Goal: Task Accomplishment & Management: Manage account settings

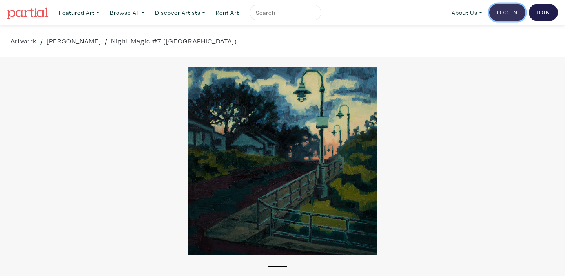
click at [504, 15] on link "Log In" at bounding box center [507, 12] width 36 height 17
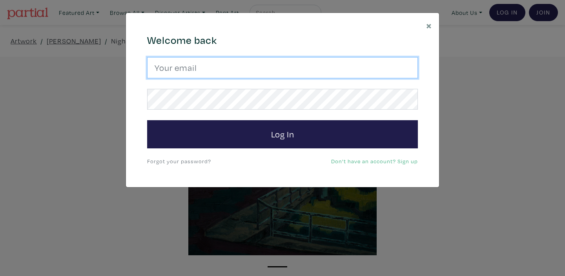
click at [206, 64] on input "email" at bounding box center [282, 67] width 271 height 21
click at [201, 67] on input "email" at bounding box center [282, 67] width 271 height 21
type input "kuldeep_grewal@hotmail.com"
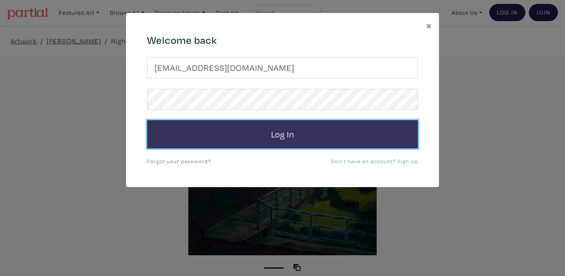
click at [278, 136] on button "Log In" at bounding box center [282, 134] width 271 height 28
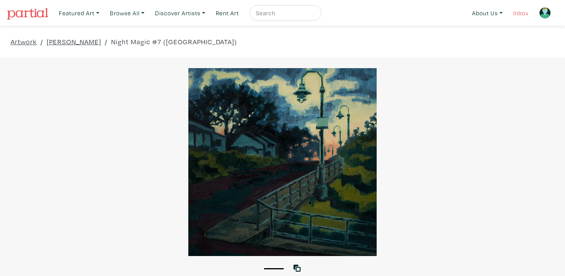
click at [518, 15] on link "Inbox" at bounding box center [520, 13] width 22 height 16
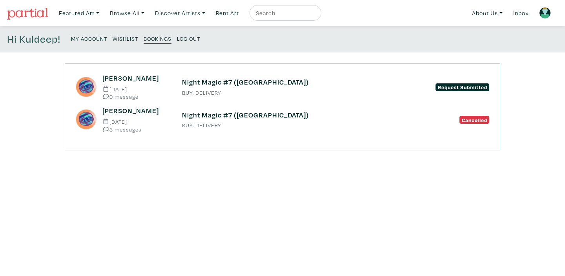
click at [270, 87] on h6 "Night Magic #7 ([GEOGRAPHIC_DATA])" at bounding box center [282, 82] width 201 height 9
click at [249, 114] on h6 "Night Magic #7 ([GEOGRAPHIC_DATA])" at bounding box center [282, 115] width 201 height 9
click at [200, 88] on div "Night Magic #7 ([GEOGRAPHIC_DATA]) BUY, DELIVERY" at bounding box center [282, 87] width 213 height 18
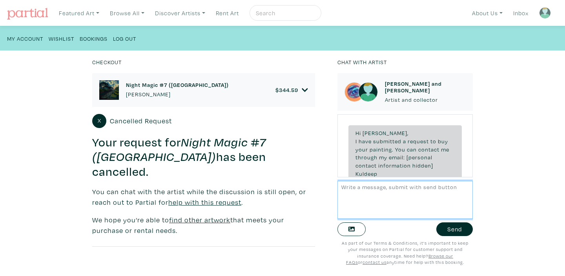
scroll to position [199, 0]
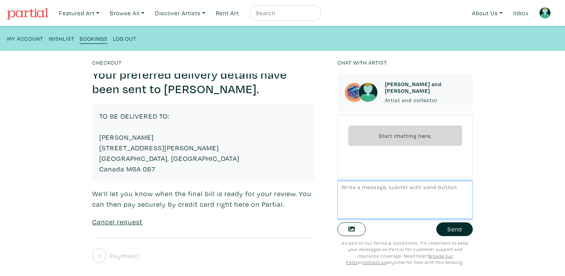
scroll to position [122, 0]
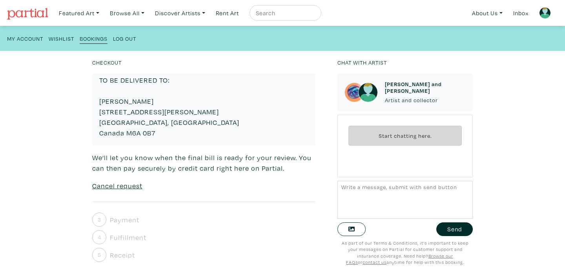
click at [114, 187] on u "Cancel request" at bounding box center [117, 186] width 50 height 9
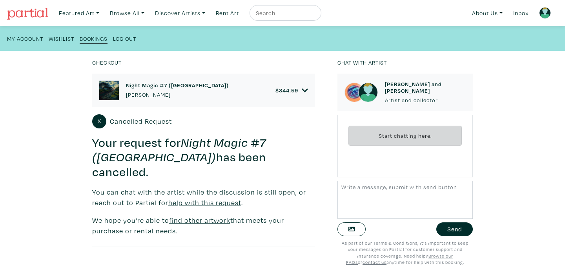
click at [92, 38] on small "Bookings" at bounding box center [94, 38] width 28 height 7
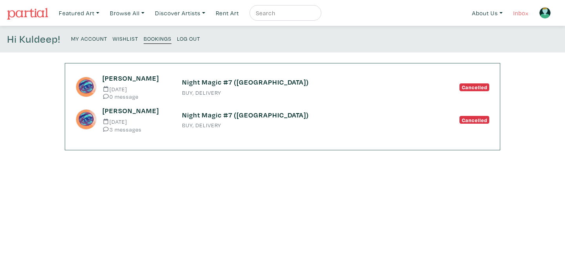
click at [518, 15] on link "Inbox" at bounding box center [520, 13] width 22 height 16
click at [82, 15] on link "Featured Art" at bounding box center [78, 13] width 47 height 16
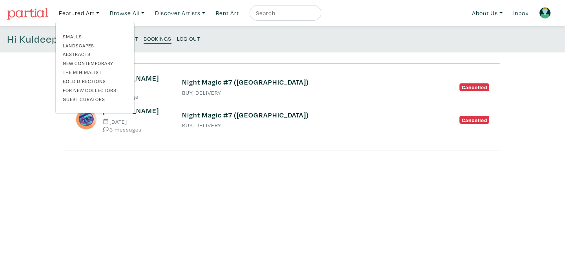
click at [76, 43] on link "Landscapes" at bounding box center [95, 45] width 64 height 7
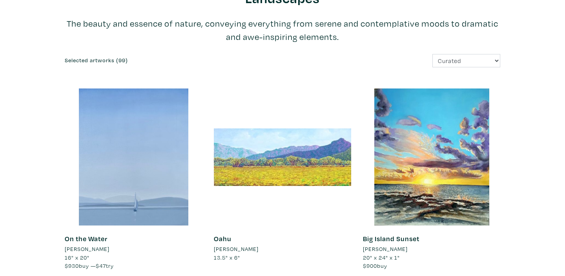
scroll to position [60, 0]
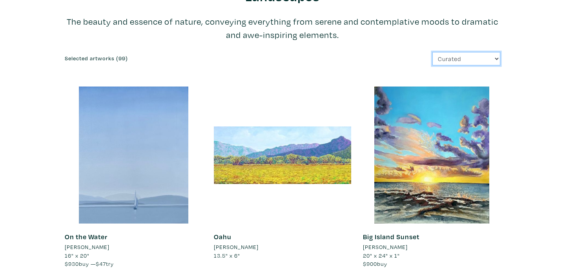
click at [496, 59] on select "Curated Newest Random Price: Low to High Price: High to Low" at bounding box center [466, 59] width 68 height 14
select select "id"
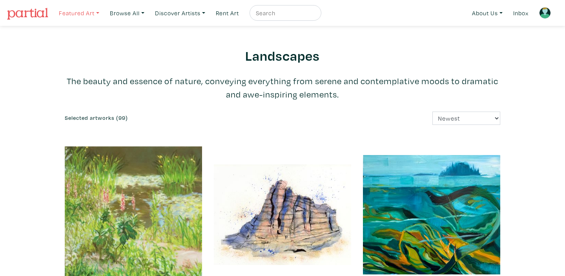
click at [99, 15] on link "Featured Art" at bounding box center [78, 13] width 47 height 16
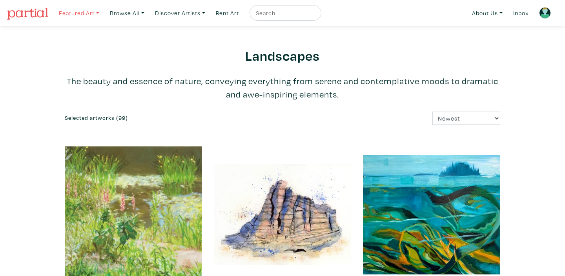
click at [95, 13] on link "Featured Art" at bounding box center [78, 13] width 47 height 16
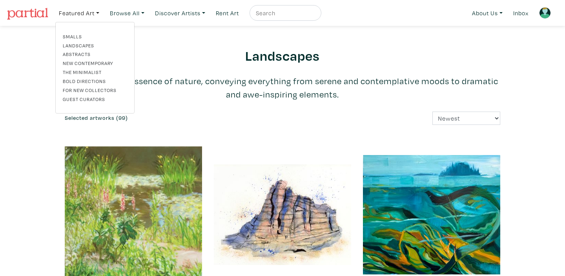
click at [79, 34] on link "Smalls" at bounding box center [95, 36] width 64 height 7
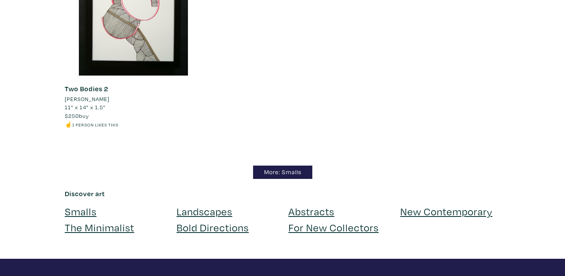
scroll to position [7011, 0]
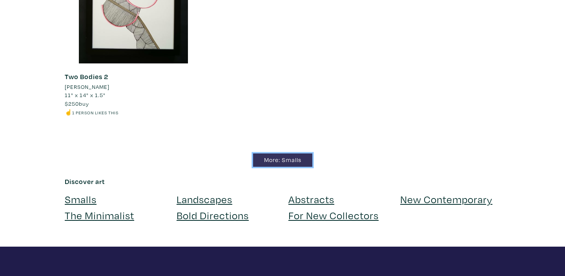
click at [279, 160] on link "More: Smalls" at bounding box center [282, 161] width 59 height 14
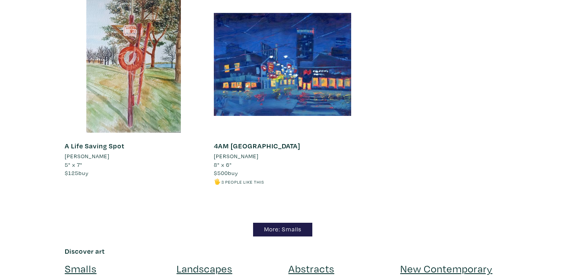
scroll to position [7981, 0]
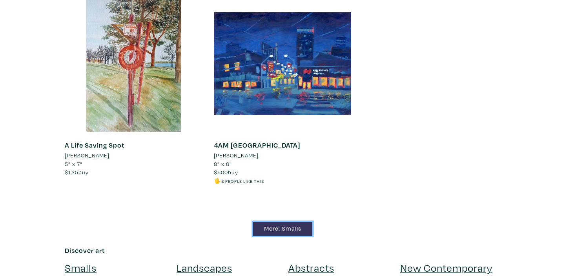
click at [291, 222] on link "More: Smalls" at bounding box center [282, 229] width 59 height 14
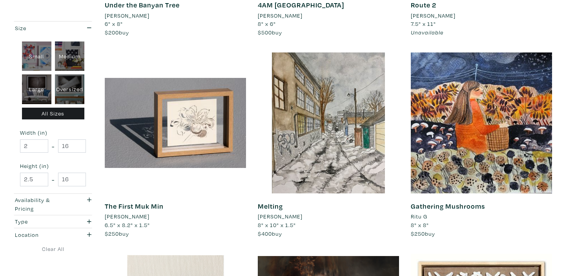
scroll to position [492, 0]
